Goal: Task Accomplishment & Management: Use online tool/utility

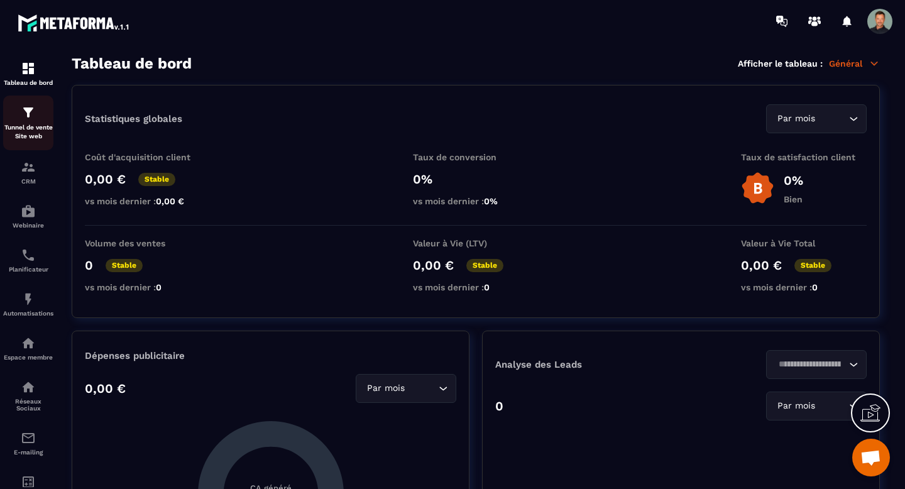
click at [35, 128] on p "Tunnel de vente Site web" at bounding box center [28, 132] width 50 height 18
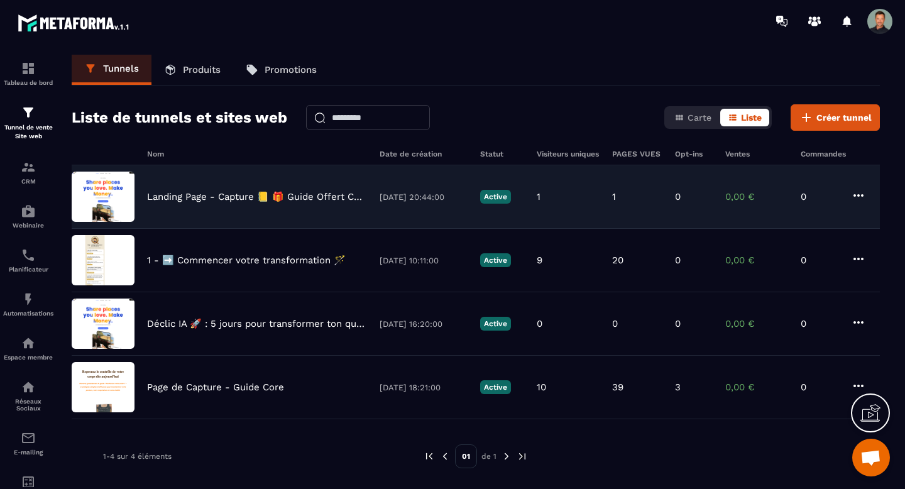
click at [99, 204] on img at bounding box center [103, 197] width 63 height 50
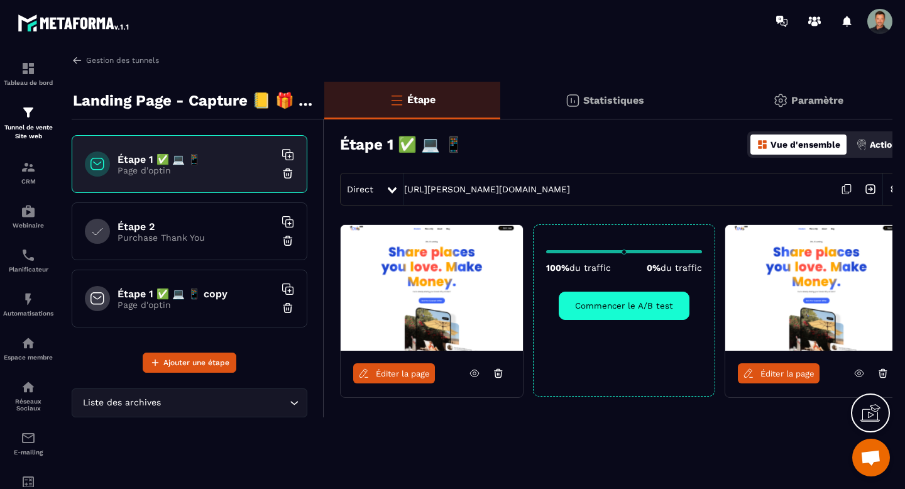
click at [394, 372] on span "Éditer la page" at bounding box center [403, 373] width 54 height 9
